Goal: Use online tool/utility: Utilize a website feature to perform a specific function

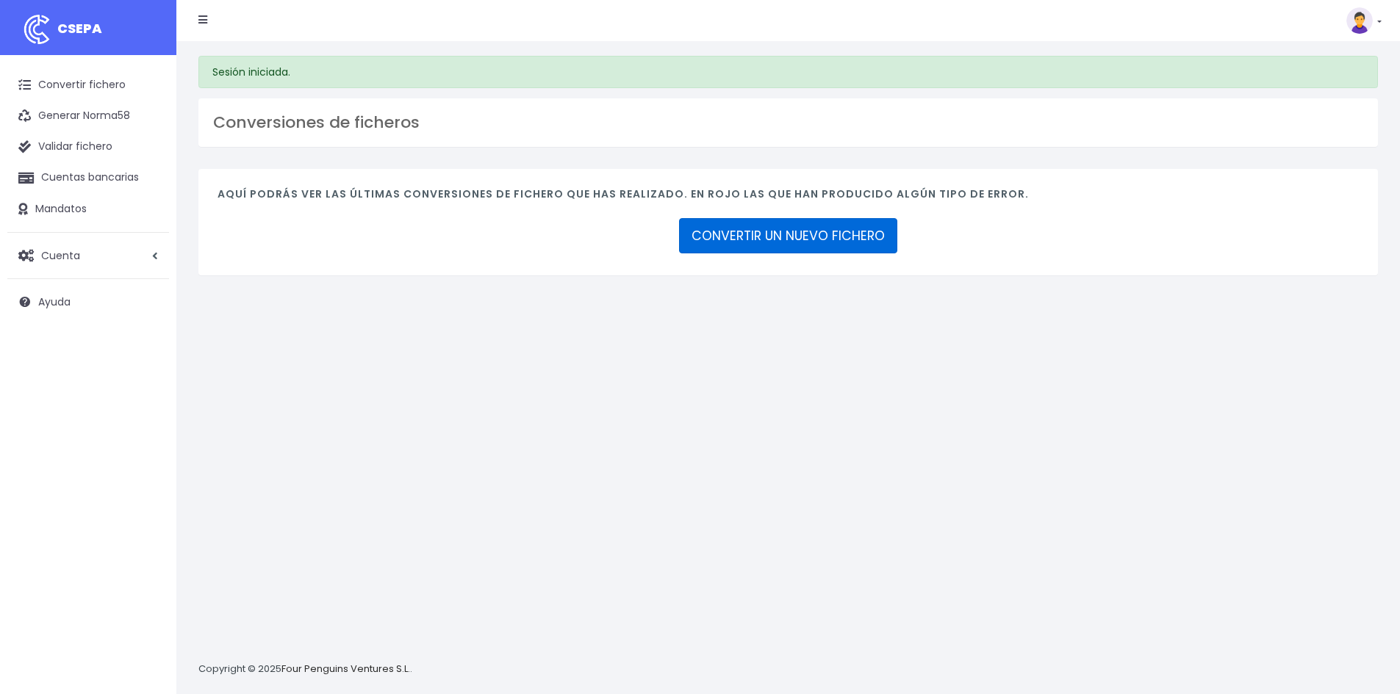
click at [810, 234] on link "CONVERTIR UN NUEVO FICHERO" at bounding box center [788, 235] width 218 height 35
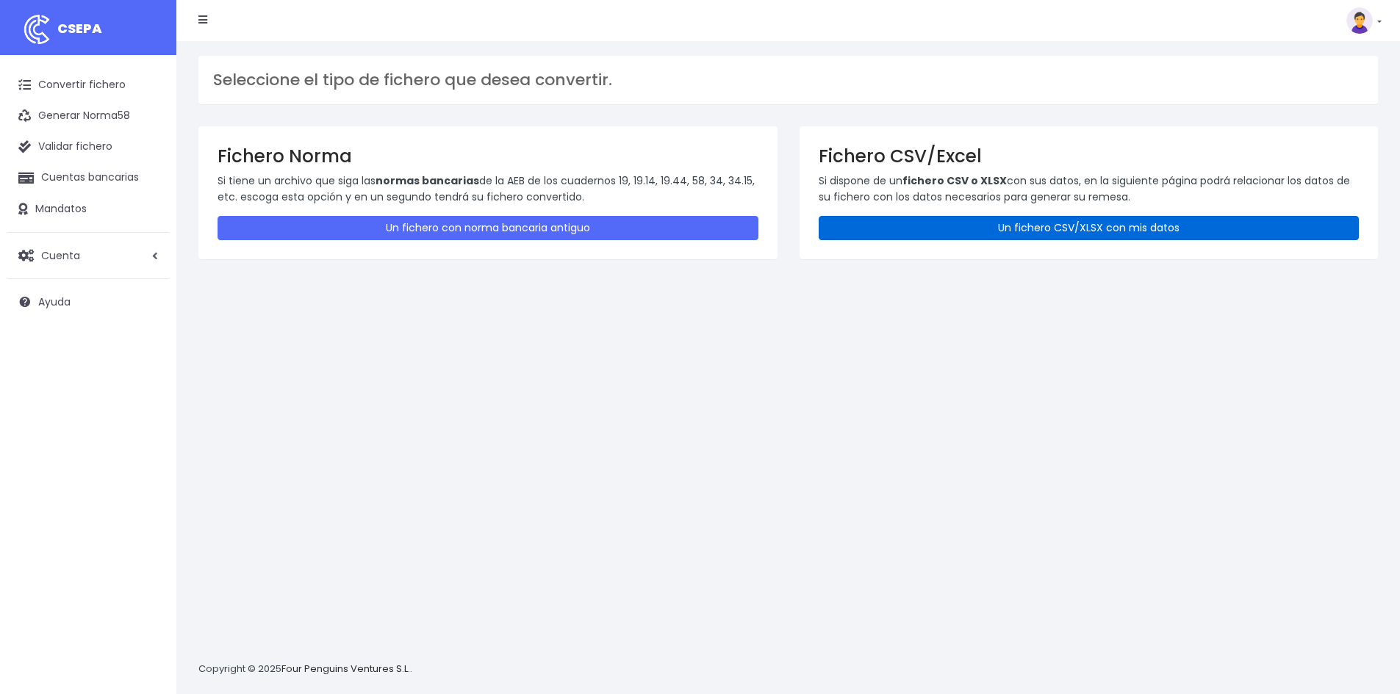
click at [907, 225] on link "Un fichero CSV/XLSX con mis datos" at bounding box center [1088, 228] width 541 height 24
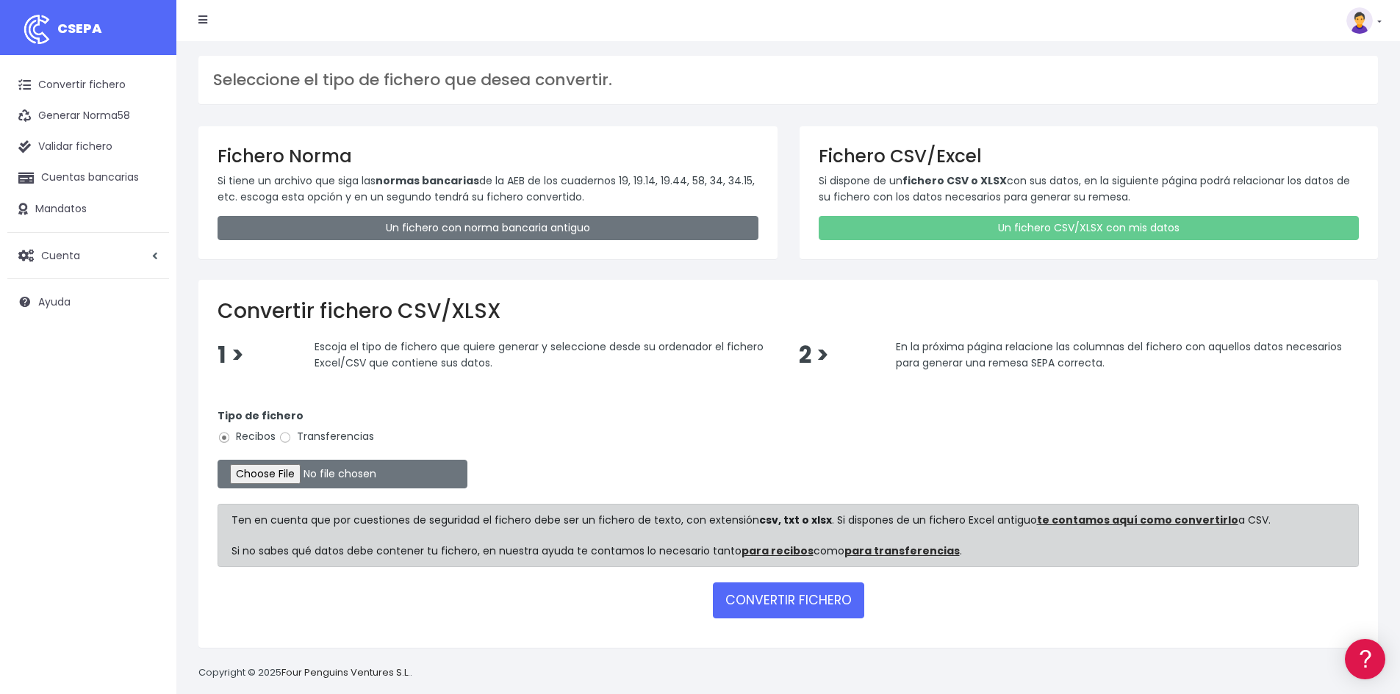
click at [298, 438] on label "Transferencias" at bounding box center [326, 436] width 96 height 15
click at [292, 438] on input "Transferencias" at bounding box center [284, 437] width 13 height 13
radio input "true"
click at [790, 594] on button "CONVERTIR FICHERO" at bounding box center [788, 600] width 151 height 35
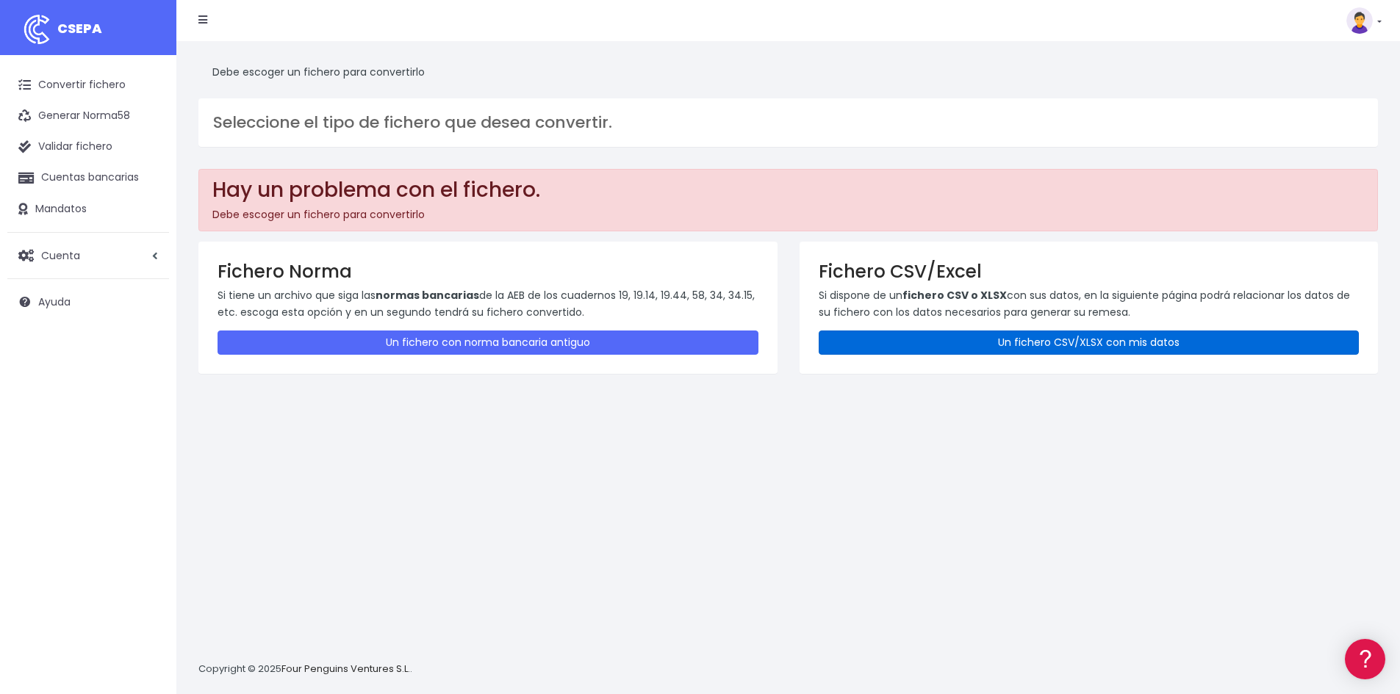
click at [999, 347] on link "Un fichero CSV/XLSX con mis datos" at bounding box center [1088, 343] width 541 height 24
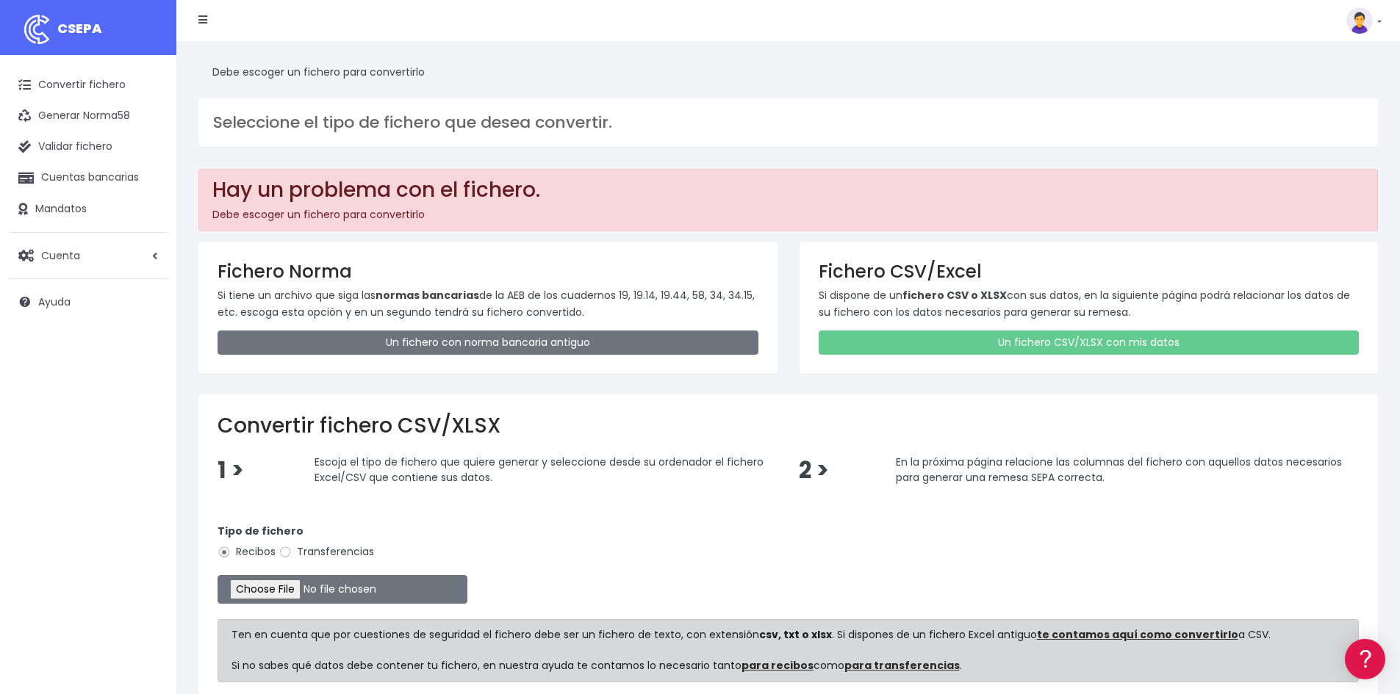
click at [294, 554] on label "Transferencias" at bounding box center [326, 551] width 96 height 15
click at [292, 554] on input "Transferencias" at bounding box center [284, 552] width 13 height 13
radio input "true"
click at [284, 594] on input "file" at bounding box center [342, 589] width 250 height 29
type input "C:\fakepath\20250826 PRUEBA FICHERO GIN.csv"
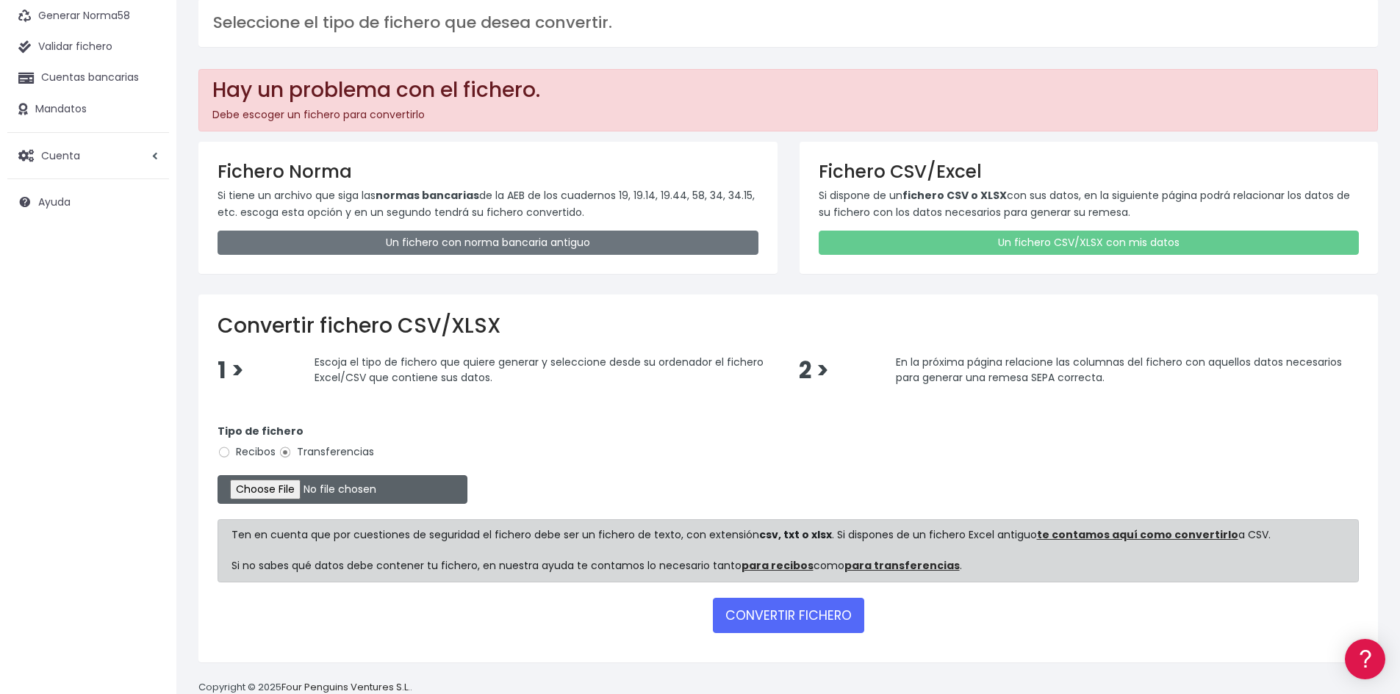
scroll to position [132, 0]
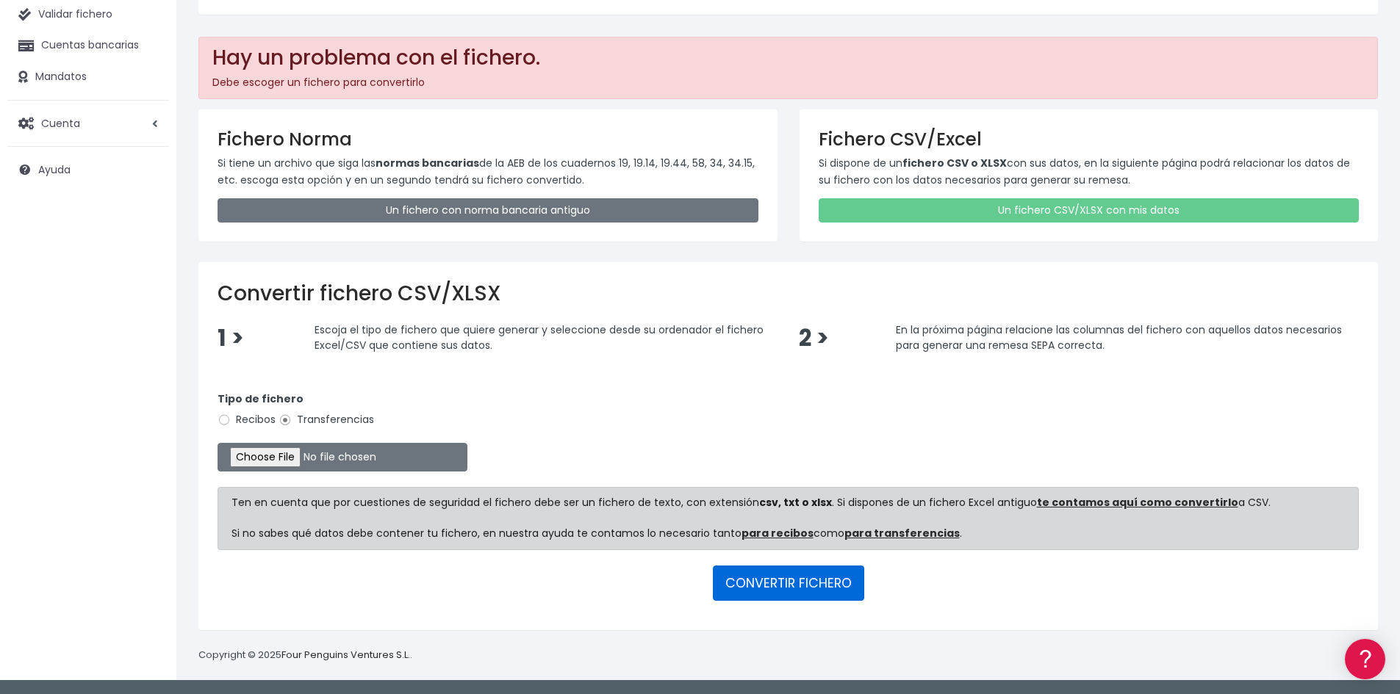
click at [852, 594] on button "CONVERTIR FICHERO" at bounding box center [788, 583] width 151 height 35
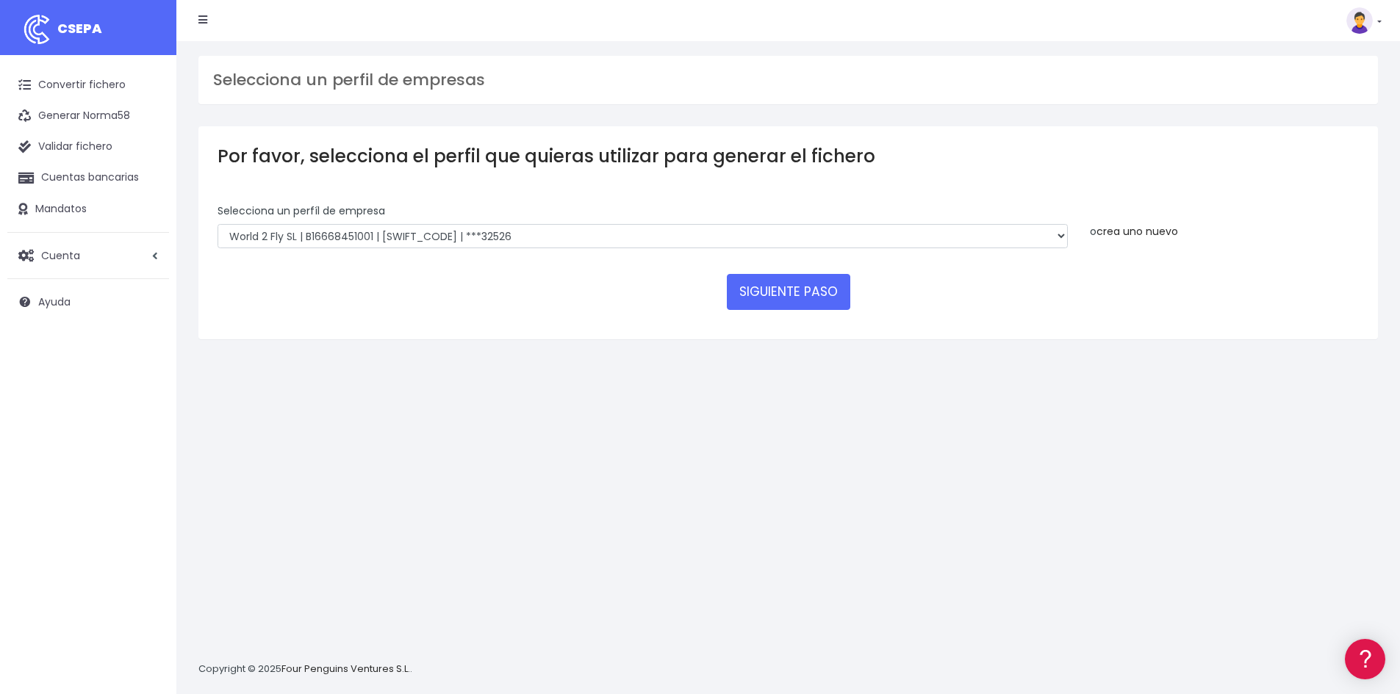
click at [1159, 231] on link "crea uno nuevo" at bounding box center [1137, 231] width 82 height 15
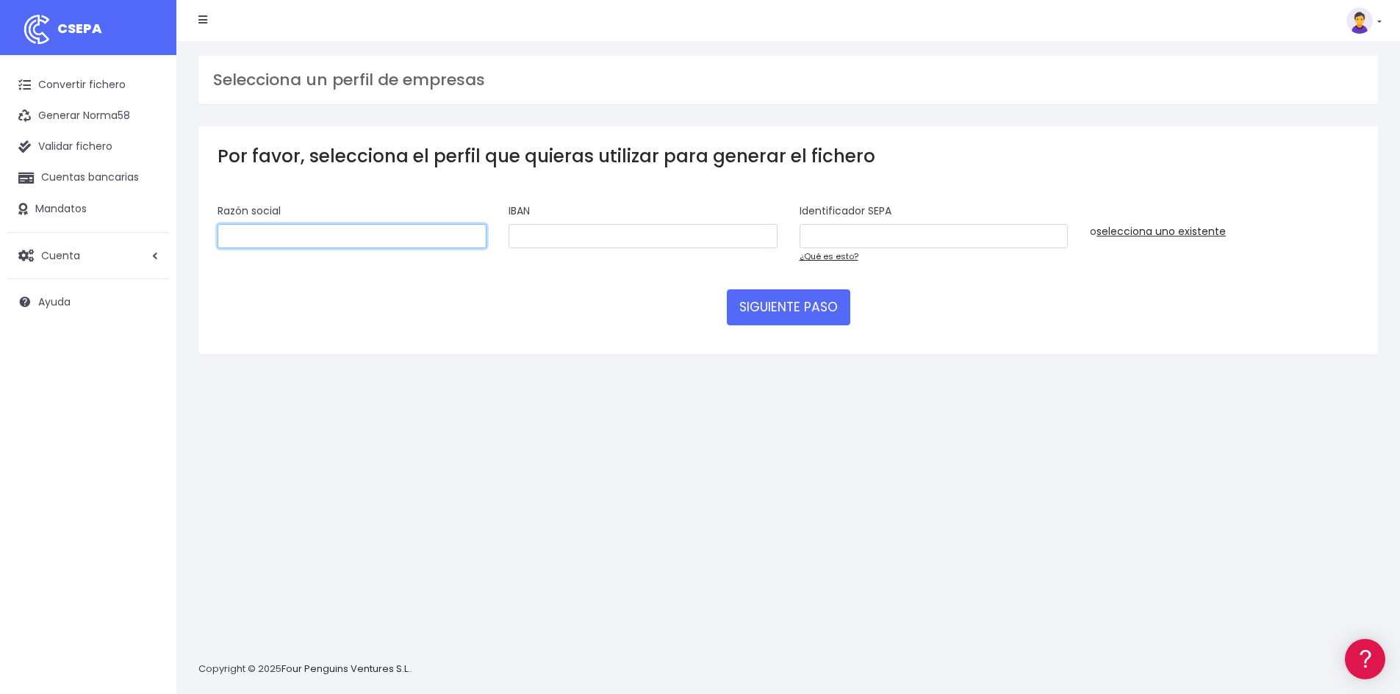
click at [345, 237] on input "text" at bounding box center [351, 236] width 269 height 25
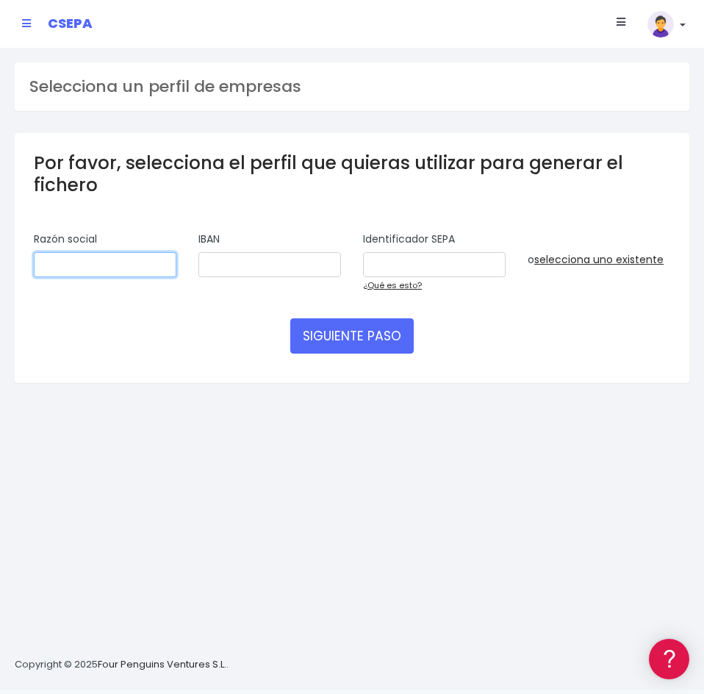
click at [55, 267] on input "text" at bounding box center [105, 264] width 143 height 25
paste input "GET IT NOW SL"
type input "GET IT NOW SL"
click at [598, 348] on div "SIGUIENTE PASO" at bounding box center [352, 335] width 636 height 35
click at [375, 282] on link "¿Qué es esto?" at bounding box center [392, 285] width 59 height 12
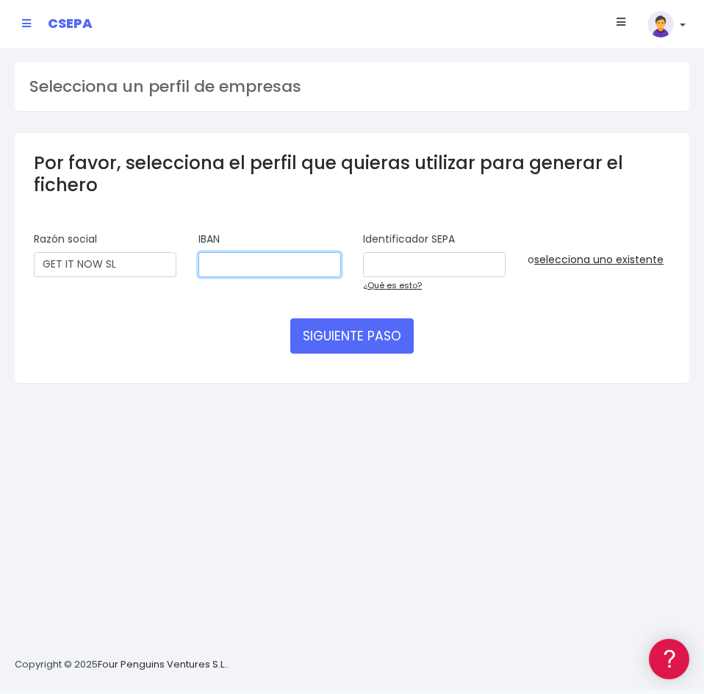
click at [209, 253] on input "text" at bounding box center [269, 264] width 143 height 25
drag, startPoint x: 209, startPoint y: 258, endPoint x: 104, endPoint y: 392, distance: 170.5
click at [104, 392] on div "Por favor, selecciona el perfil que quieras utilizar para generar el fichero Se…" at bounding box center [352, 268] width 697 height 270
click at [283, 265] on input "text" at bounding box center [269, 264] width 143 height 25
paste input "ES5600815197500001234027"
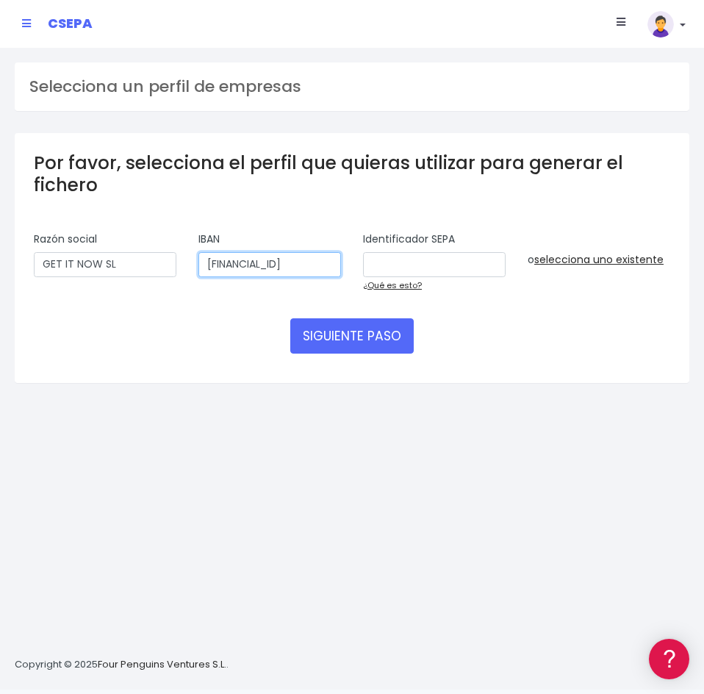
scroll to position [0, 15]
type input "ES5600815197500001234027"
click at [425, 265] on input "text" at bounding box center [434, 264] width 143 height 25
paste input "B67048488"
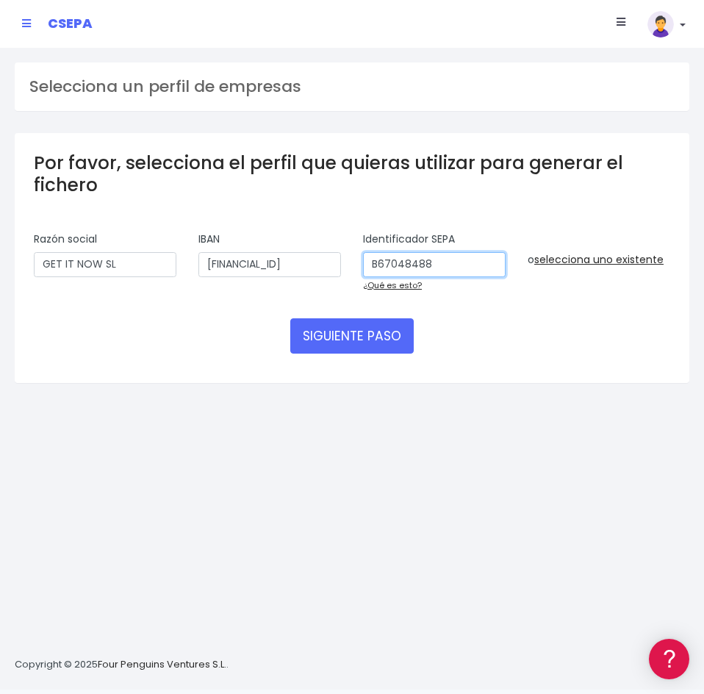
type input "B67048488"
click at [295, 487] on div "Selecciona un perfil de empresas Por favor, selecciona el perfil que quieras ut…" at bounding box center [352, 368] width 704 height 641
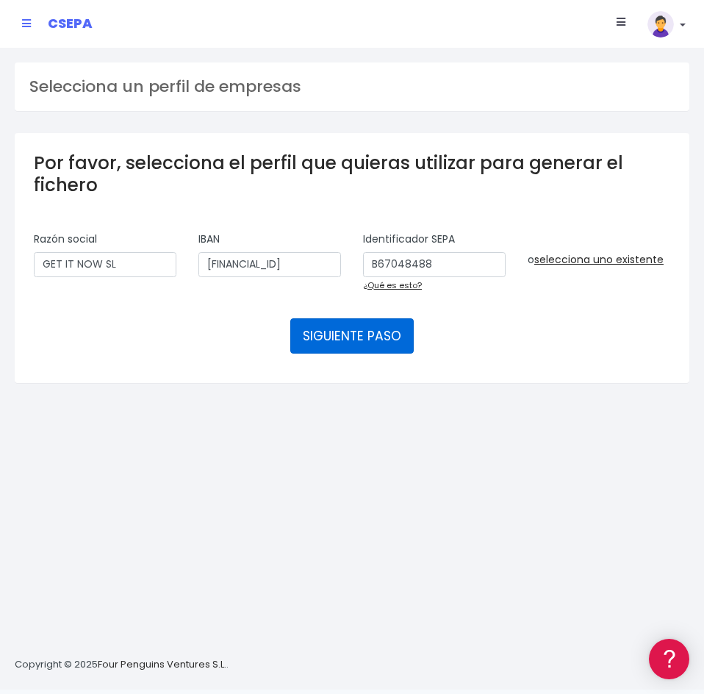
click at [363, 342] on button "SIGUIENTE PASO" at bounding box center [351, 335] width 123 height 35
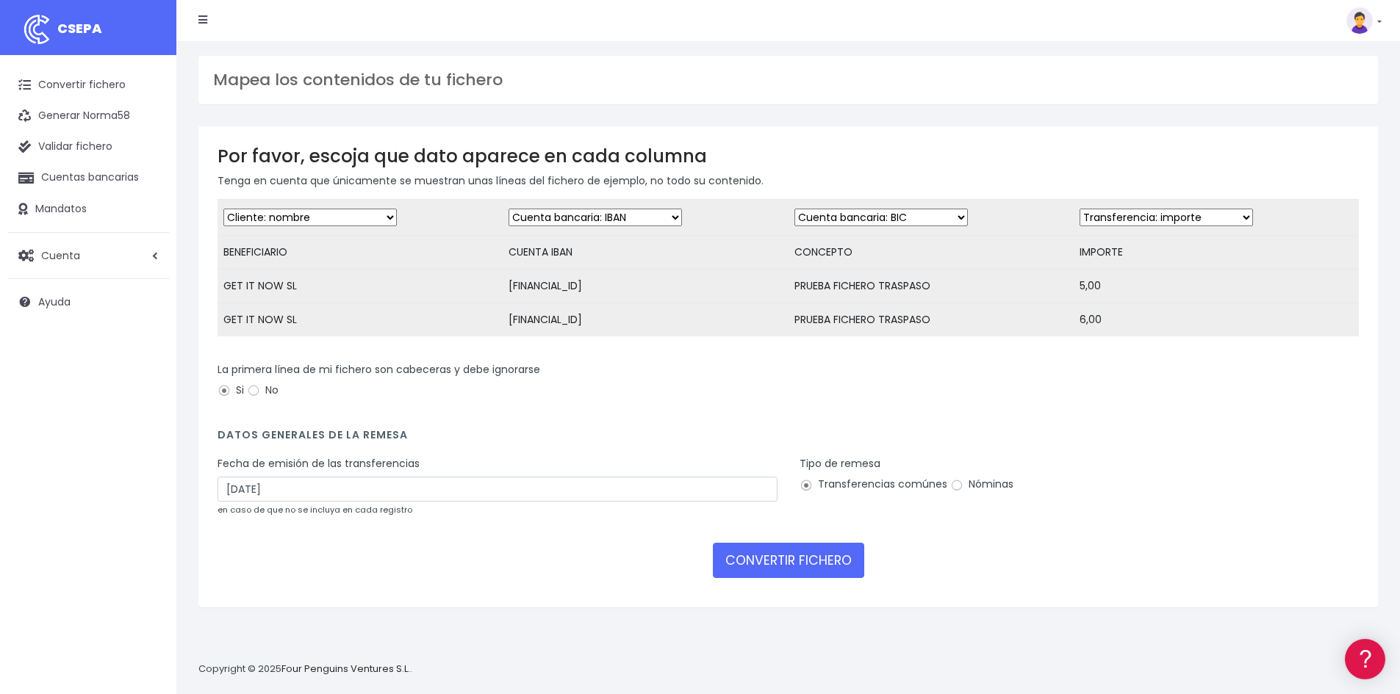
click at [703, 218] on select "Desechar campo Cliente: nombre Cliente: DNI Cliente: Email Cliente: referencia …" at bounding box center [880, 218] width 173 height 18
select select "description"
click at [703, 209] on select "Desechar campo Cliente: nombre Cliente: DNI Cliente: Email Cliente: referencia …" at bounding box center [880, 218] width 173 height 18
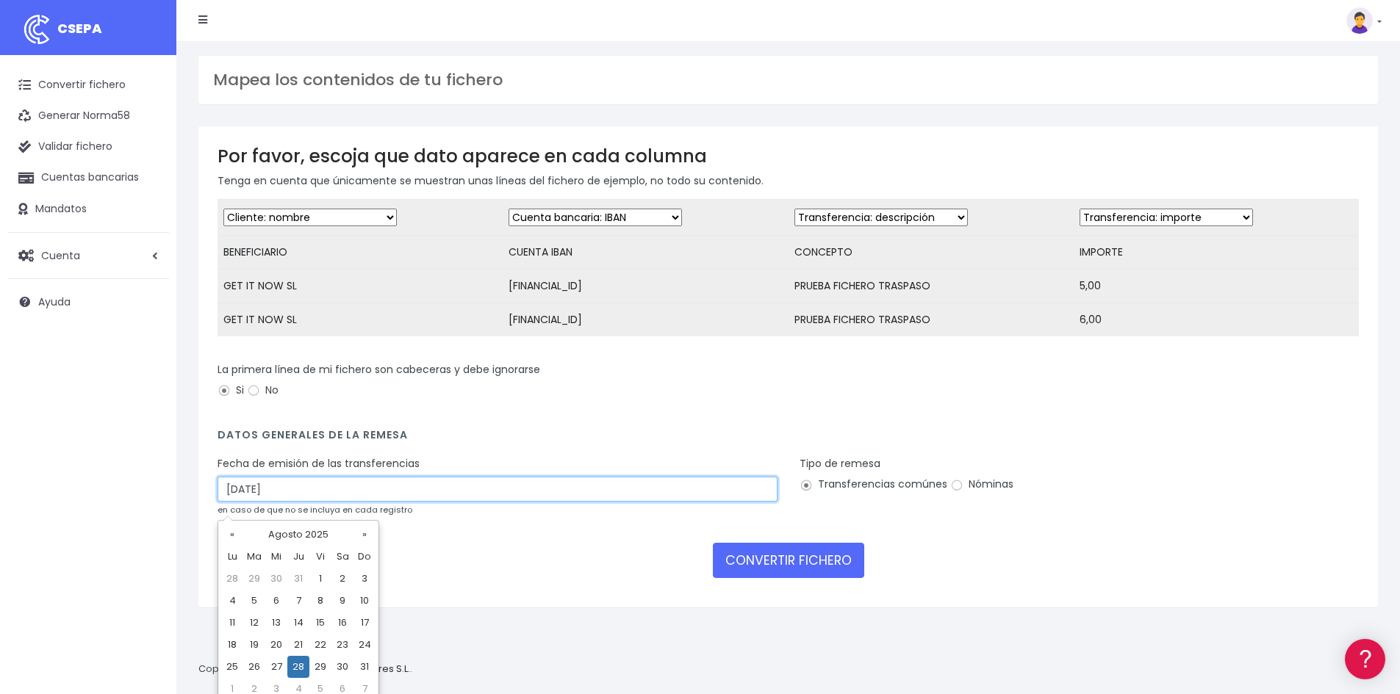
drag, startPoint x: 235, startPoint y: 500, endPoint x: 175, endPoint y: 505, distance: 60.4
click at [175, 505] on div "CSEPA Convertir fichero Generar Norma58 Validar fichero Cuentas bancarias Manda…" at bounding box center [700, 347] width 1400 height 694
type input "26/08/2025"
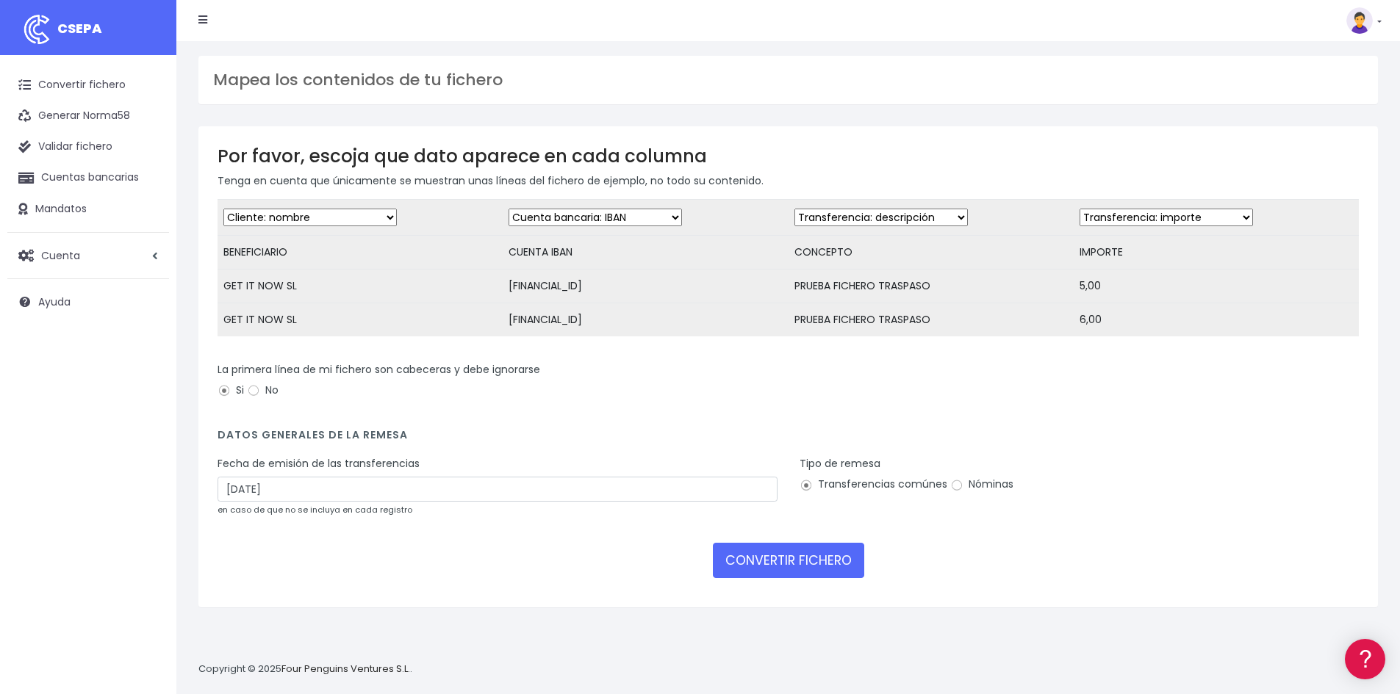
click at [644, 447] on h4 "Datos generales de la remesa" at bounding box center [787, 439] width 1141 height 20
click at [703, 576] on button "CONVERTIR FICHERO" at bounding box center [788, 560] width 151 height 35
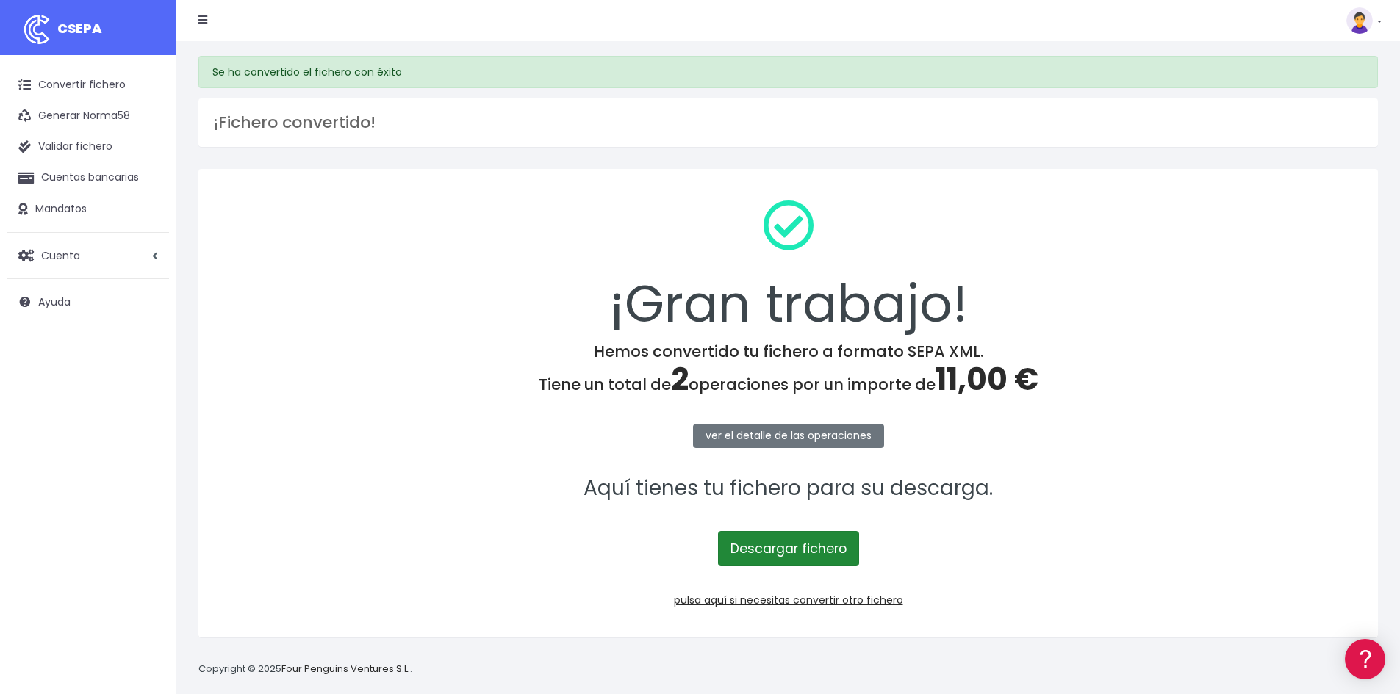
click at [777, 547] on link "Descargar fichero" at bounding box center [788, 548] width 141 height 35
click at [772, 606] on link "pulsa aquí si necesitas convertir otro fichero" at bounding box center [788, 600] width 229 height 15
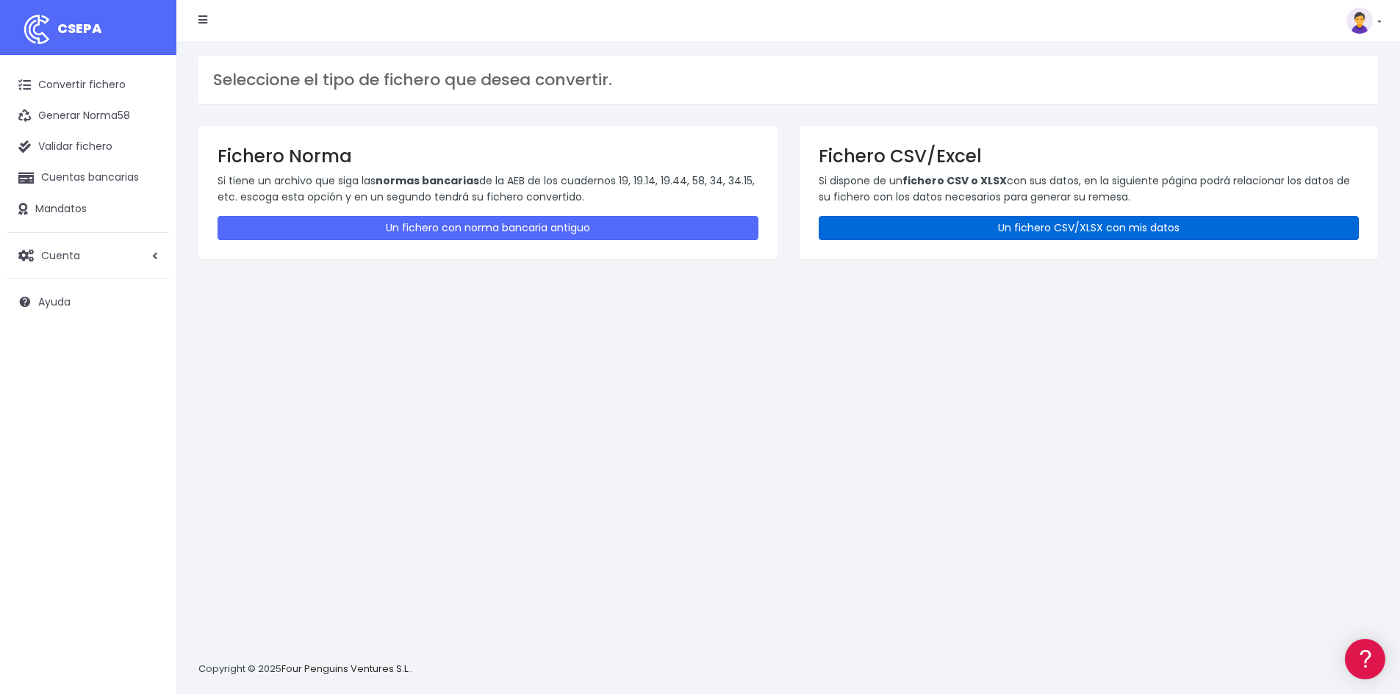
click at [1088, 226] on link "Un fichero CSV/XLSX con mis datos" at bounding box center [1088, 228] width 541 height 24
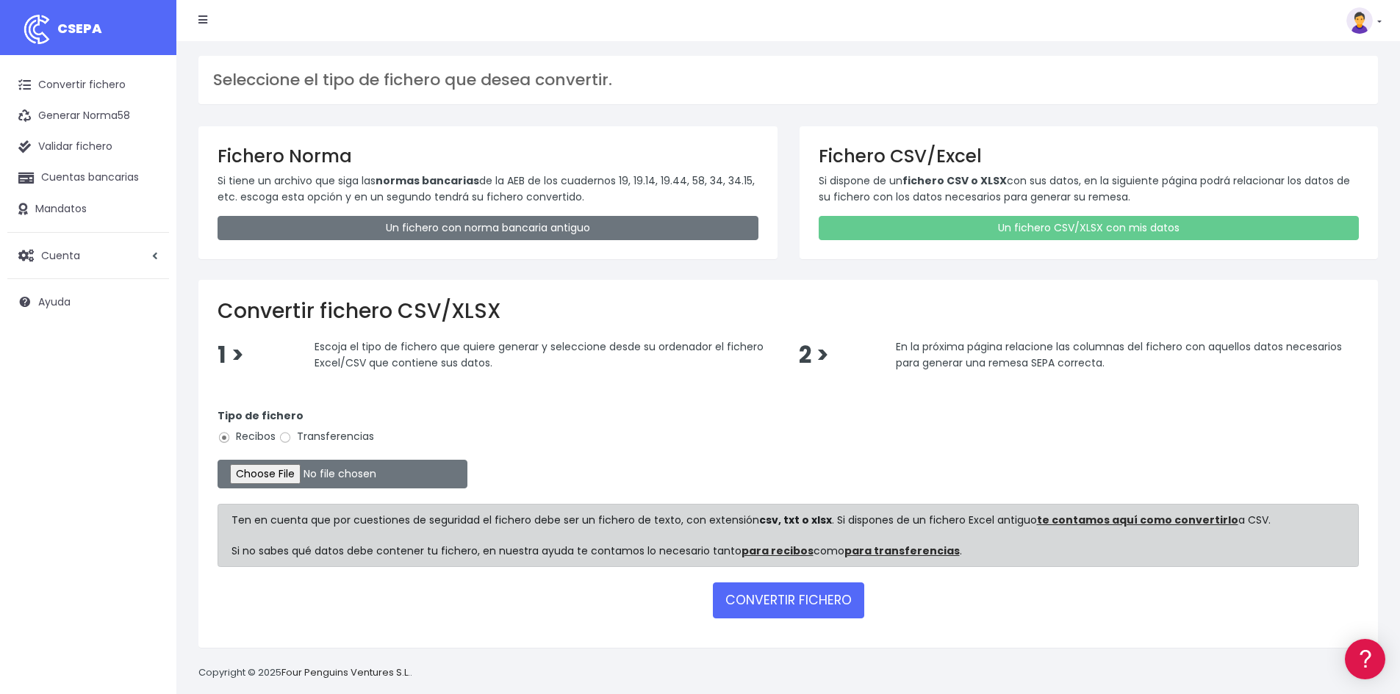
click at [302, 438] on label "Transferencias" at bounding box center [326, 436] width 96 height 15
click at [292, 438] on input "Transferencias" at bounding box center [284, 437] width 13 height 13
radio input "true"
click at [276, 478] on input "file" at bounding box center [342, 474] width 250 height 29
type input "C:\fakepath\20250826 PRUEBA FICHERO GIN.csv"
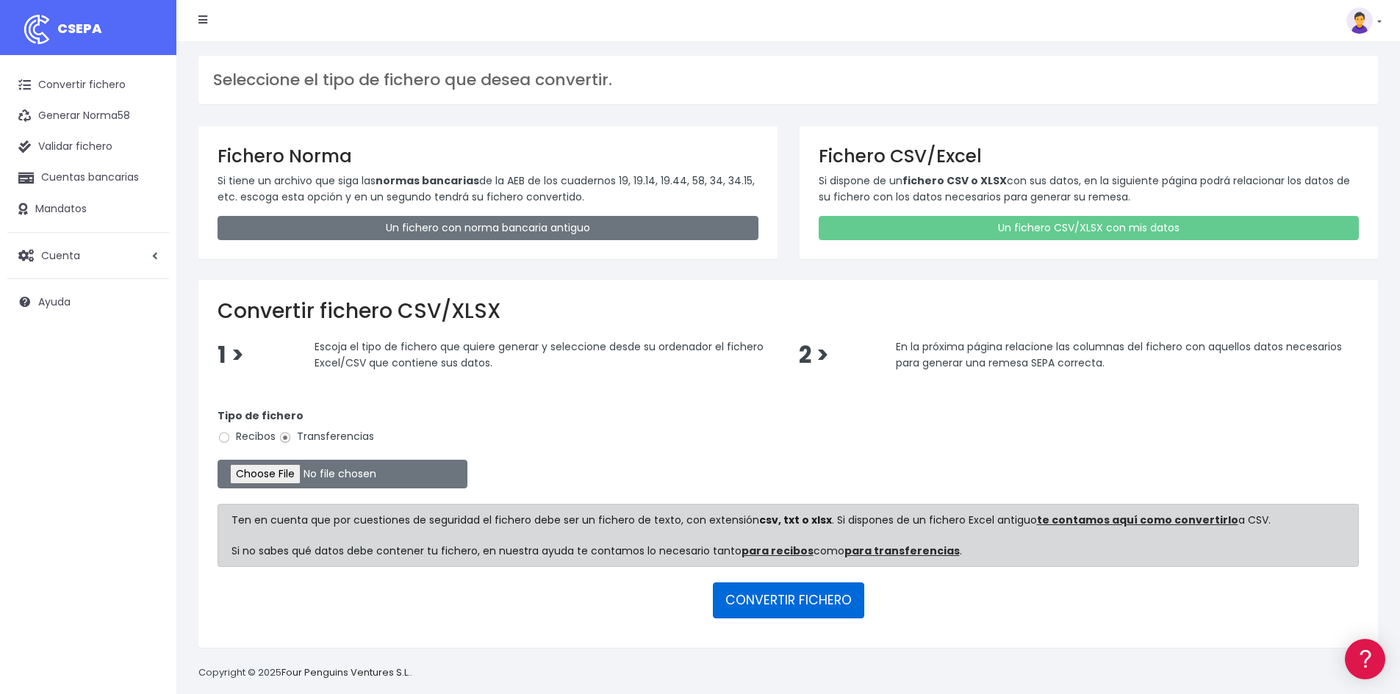
click at [791, 604] on button "CONVERTIR FICHERO" at bounding box center [788, 600] width 151 height 35
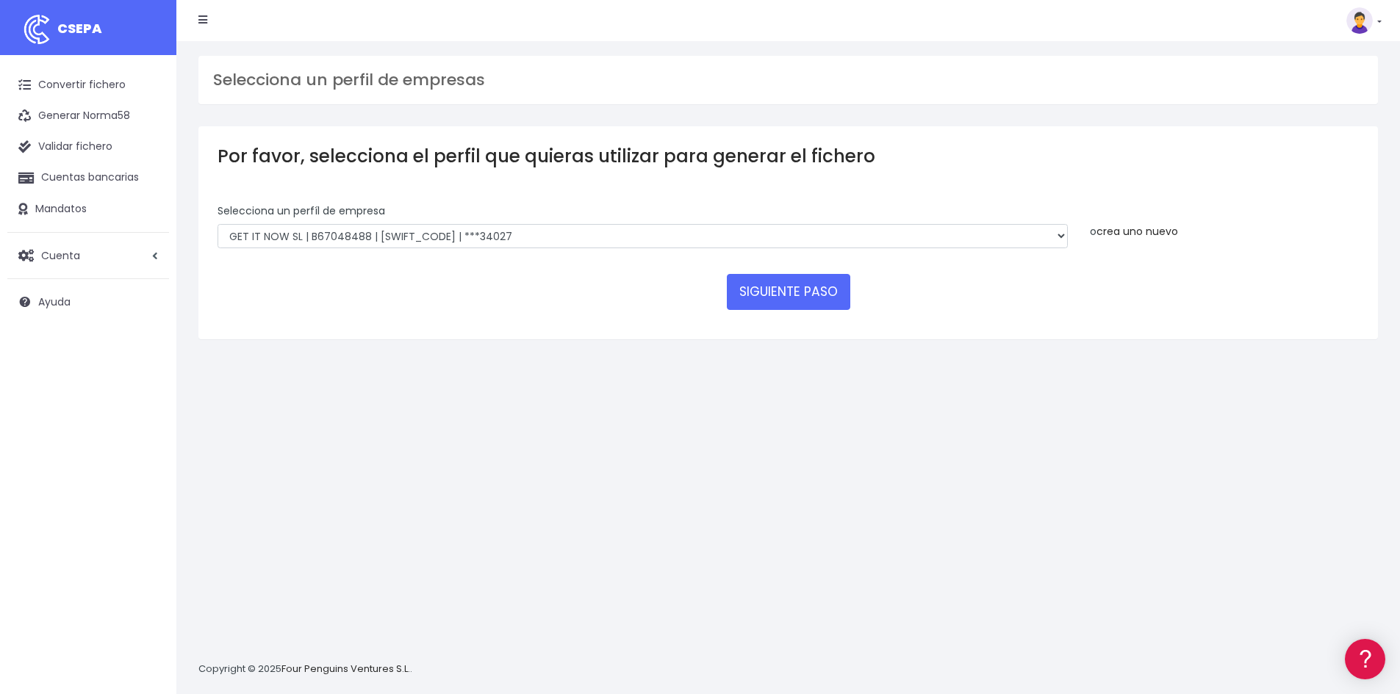
click at [1158, 237] on link "crea uno nuevo" at bounding box center [1137, 231] width 82 height 15
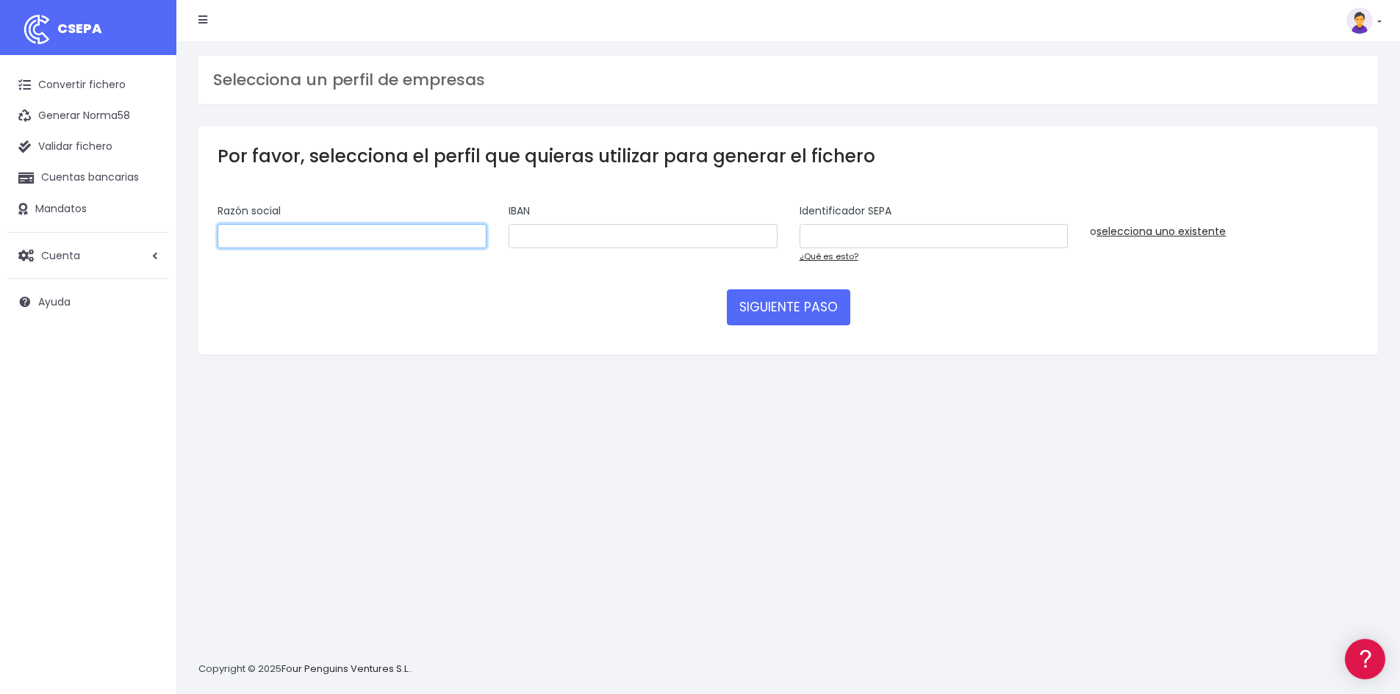
click at [361, 237] on input "text" at bounding box center [351, 236] width 269 height 25
type input "GET IT NOW SL"
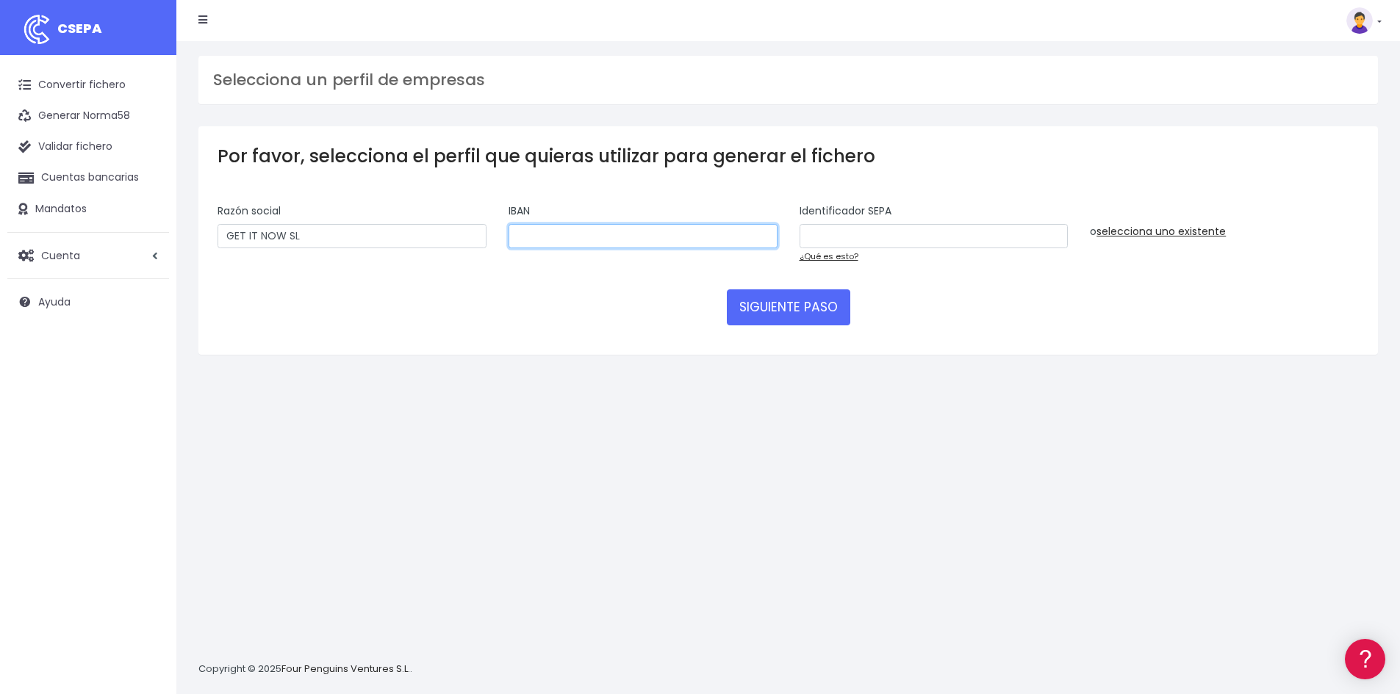
click at [600, 226] on input "text" at bounding box center [642, 236] width 269 height 25
paste input "ES5600815197500001234027"
type input "ES5600815197500001234027"
click at [848, 233] on input "text" at bounding box center [933, 236] width 269 height 25
paste input "B67048488"
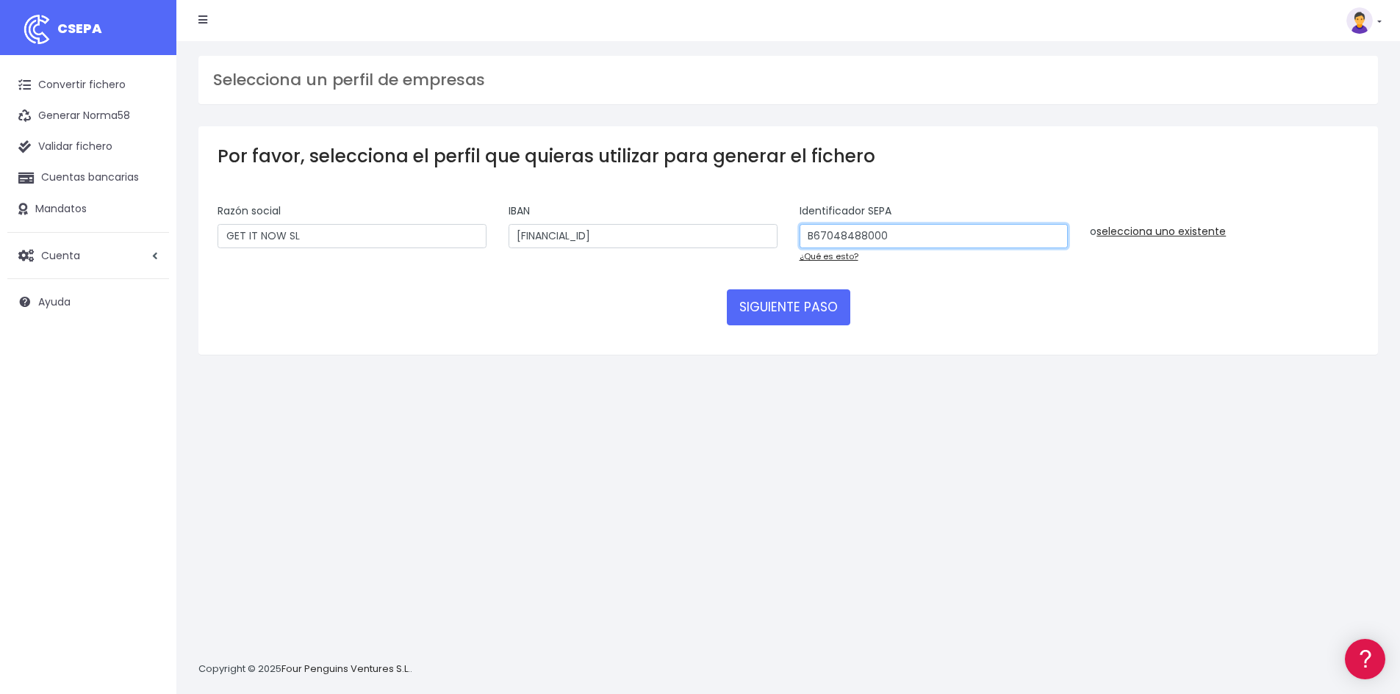
type input "B67048488000"
click at [811, 548] on div "Selecciona un perfil de empresas Por favor, selecciona el perfil que quieras ut…" at bounding box center [787, 367] width 1223 height 653
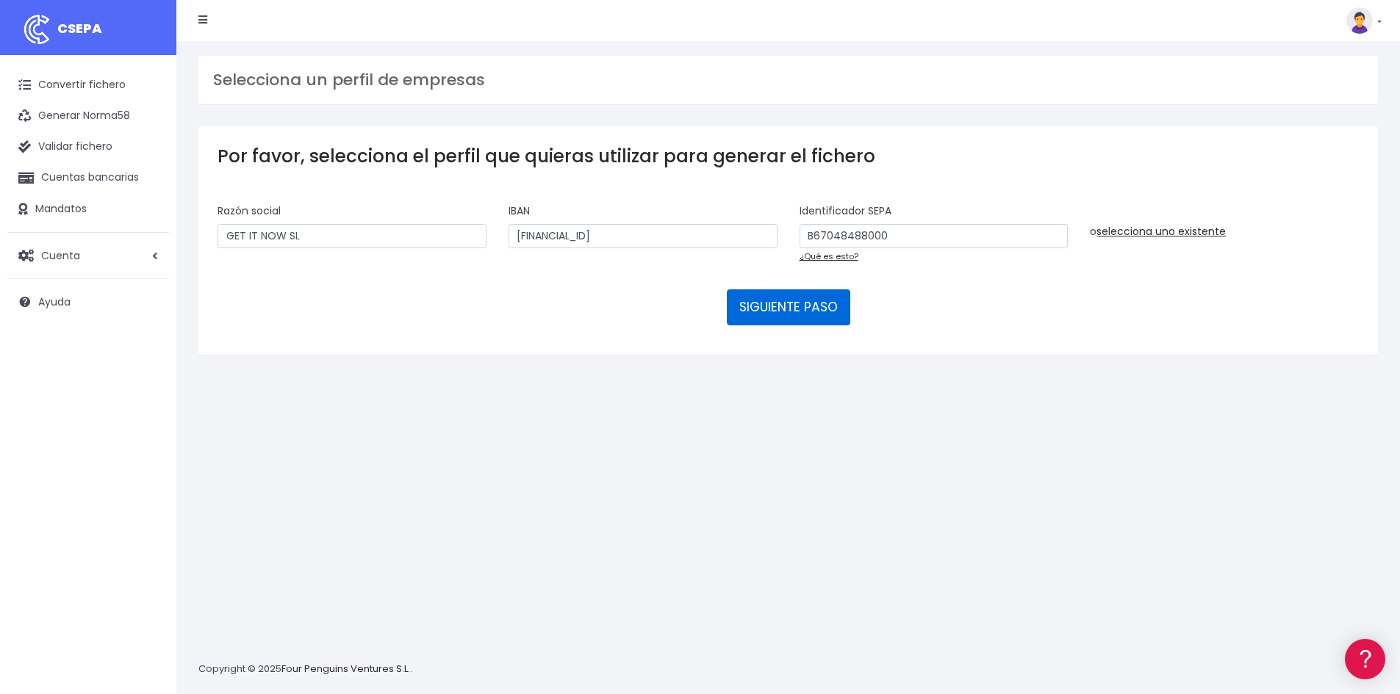
click at [788, 311] on button "SIGUIENTE PASO" at bounding box center [788, 306] width 123 height 35
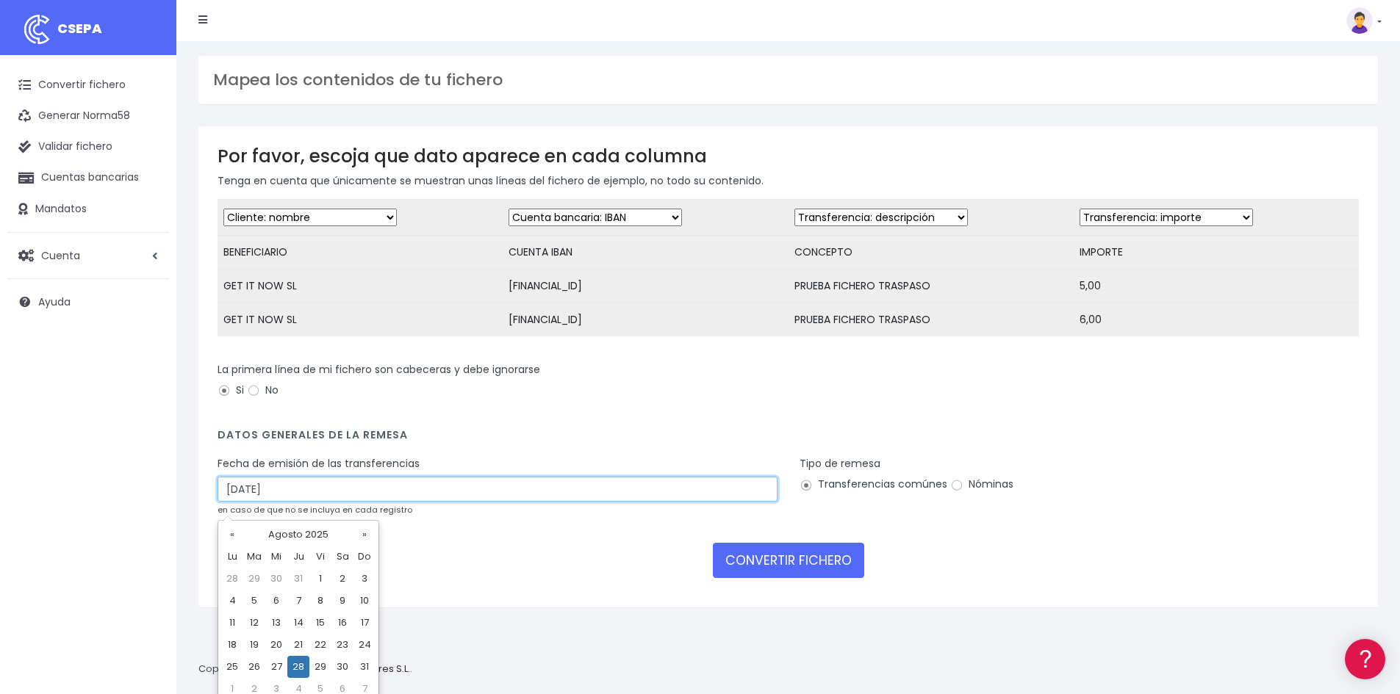
click at [237, 499] on input "[DATE]" at bounding box center [497, 489] width 560 height 25
type input "26/08/2025"
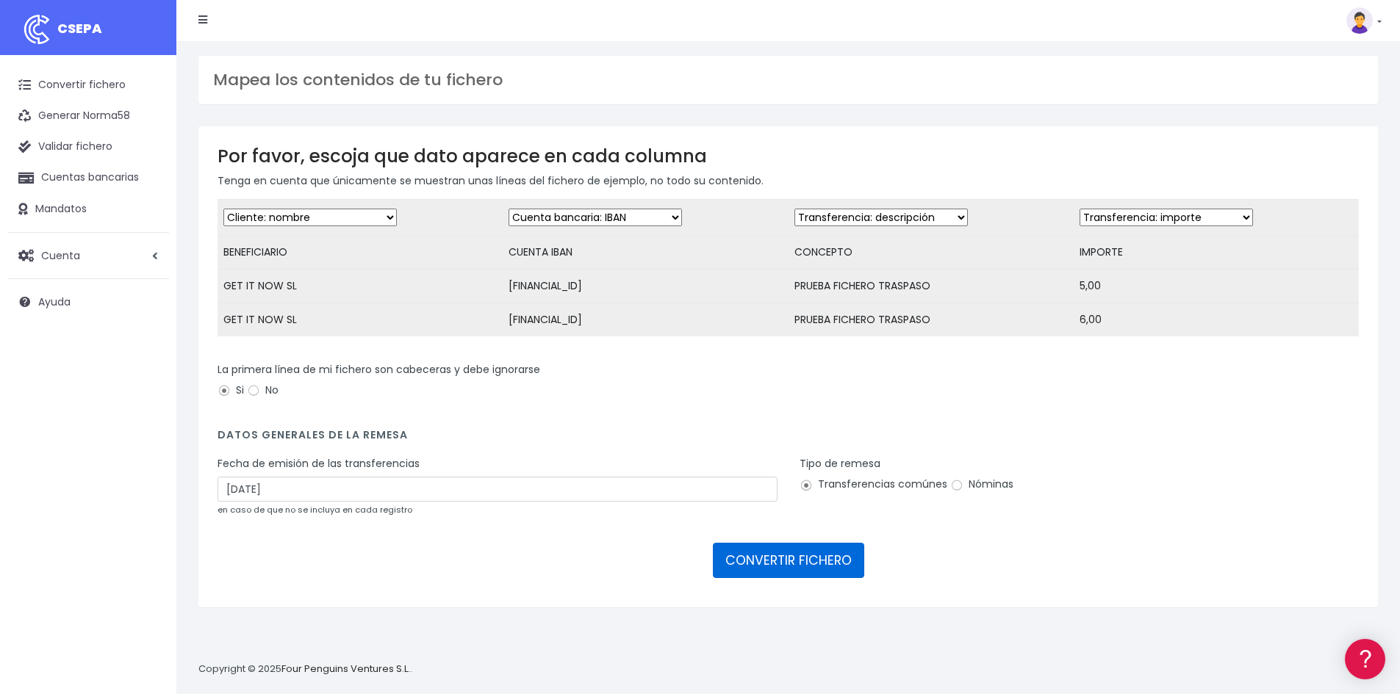
click at [776, 572] on button "CONVERTIR FICHERO" at bounding box center [788, 560] width 151 height 35
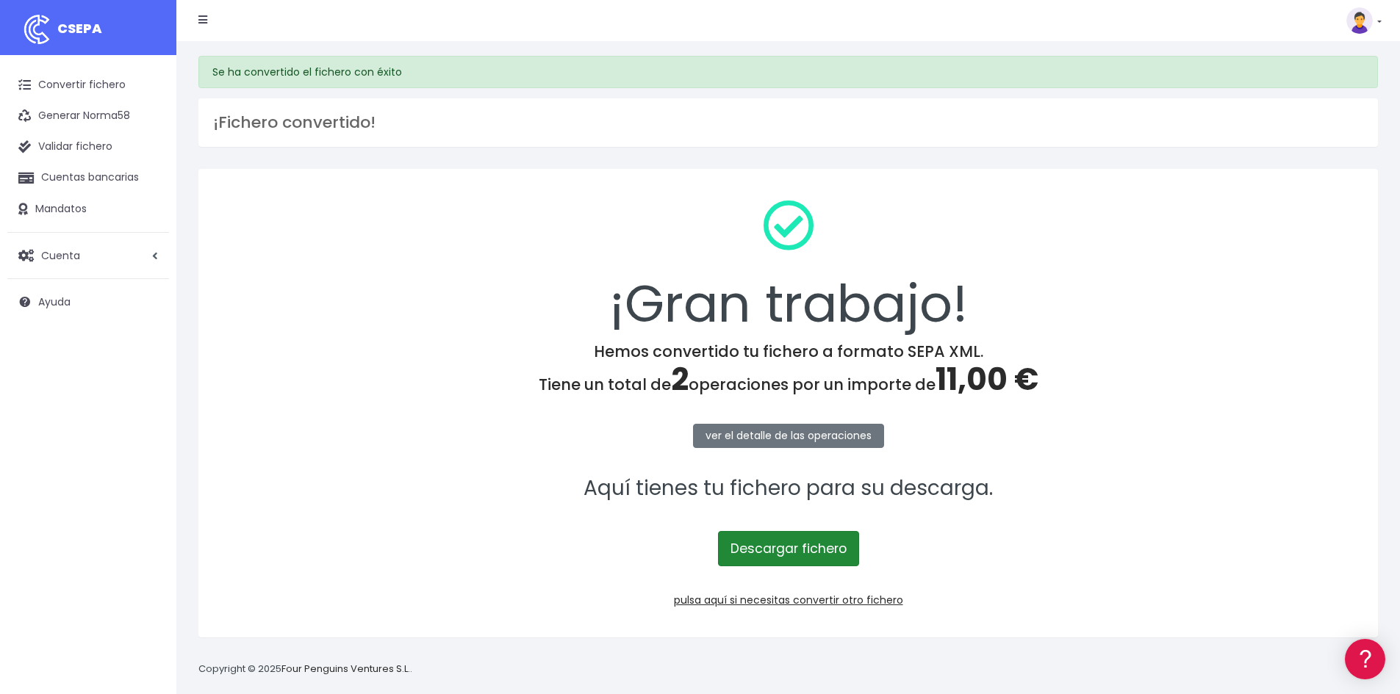
click at [785, 555] on link "Descargar fichero" at bounding box center [788, 548] width 141 height 35
